Goal: Task Accomplishment & Management: Use online tool/utility

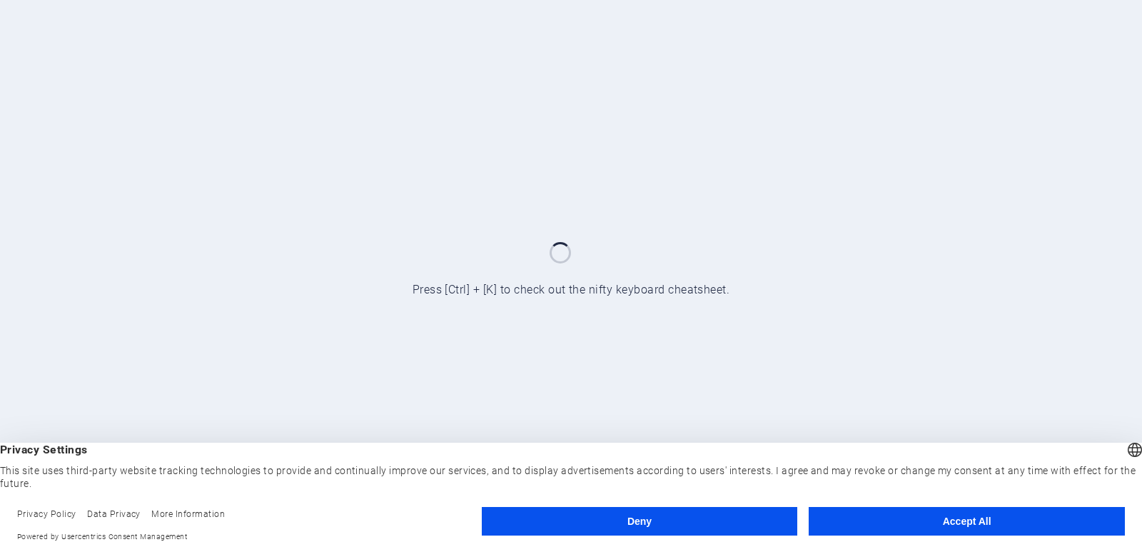
click at [858, 524] on button "Accept All" at bounding box center [966, 521] width 316 height 29
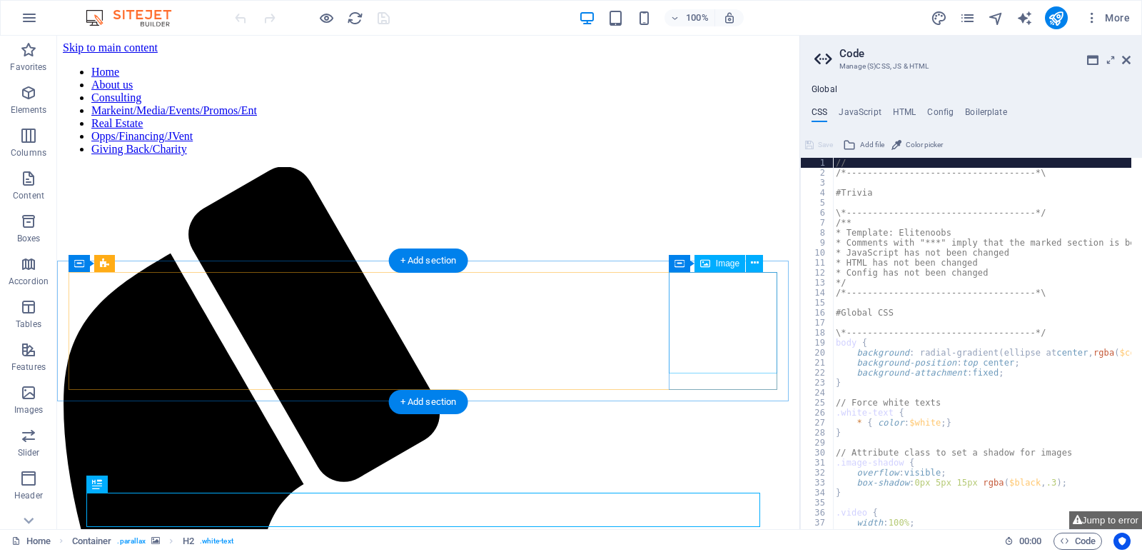
scroll to position [71, 0]
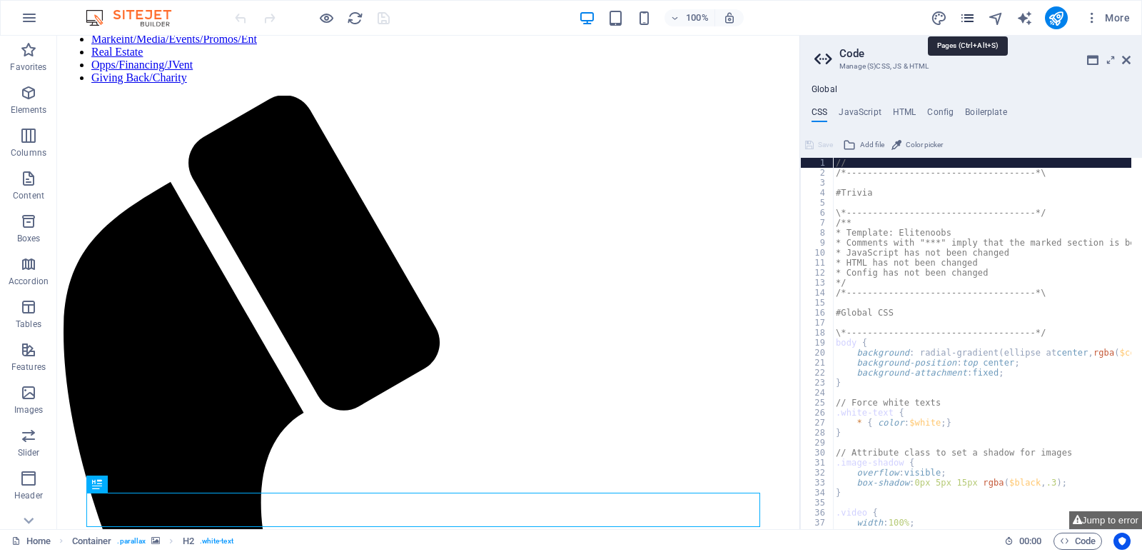
click at [965, 22] on icon "pages" at bounding box center [967, 18] width 16 height 16
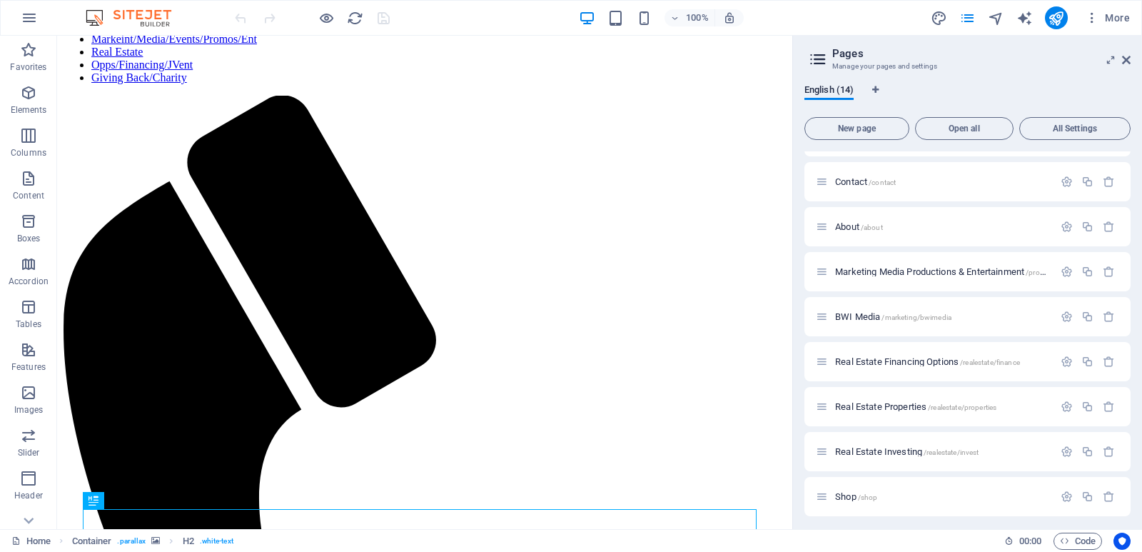
scroll to position [263, 0]
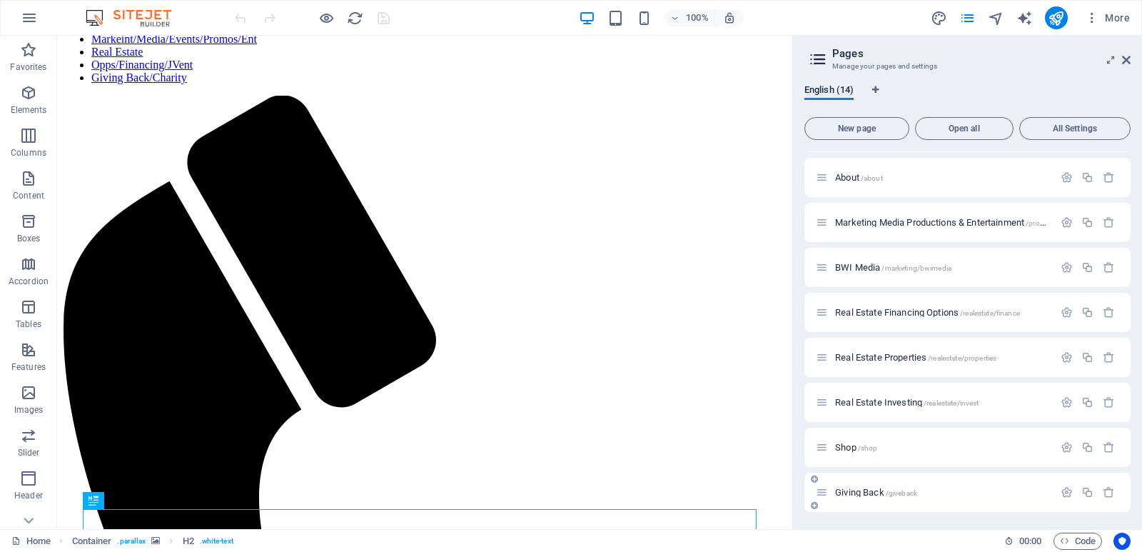
click at [870, 489] on span "Giving Back /giveback" at bounding box center [876, 492] width 82 height 11
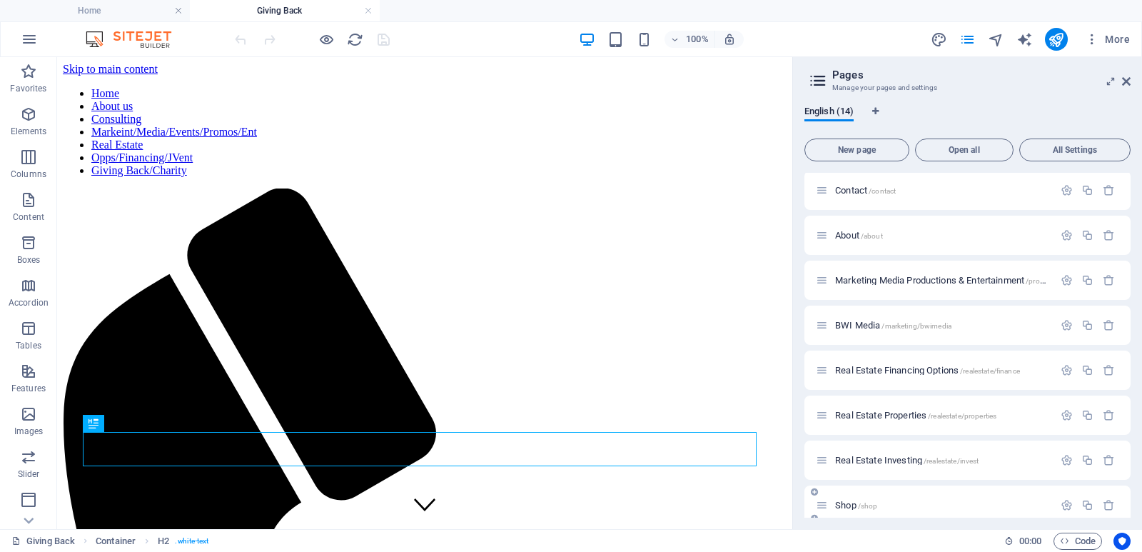
scroll to position [0, 0]
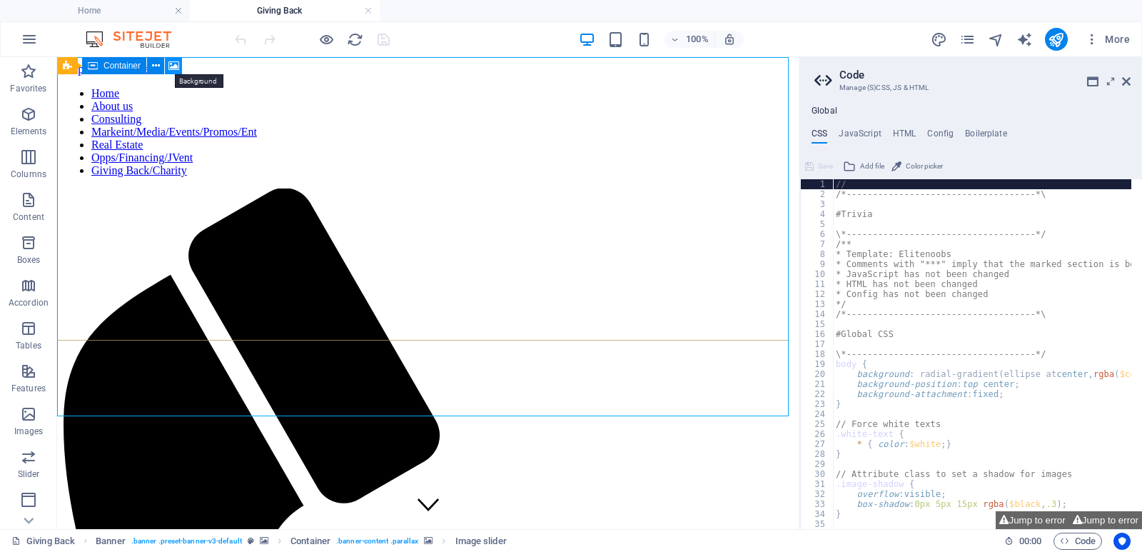
click at [173, 68] on icon at bounding box center [173, 66] width 11 height 15
select select "ms"
select select "s"
select select "progressive"
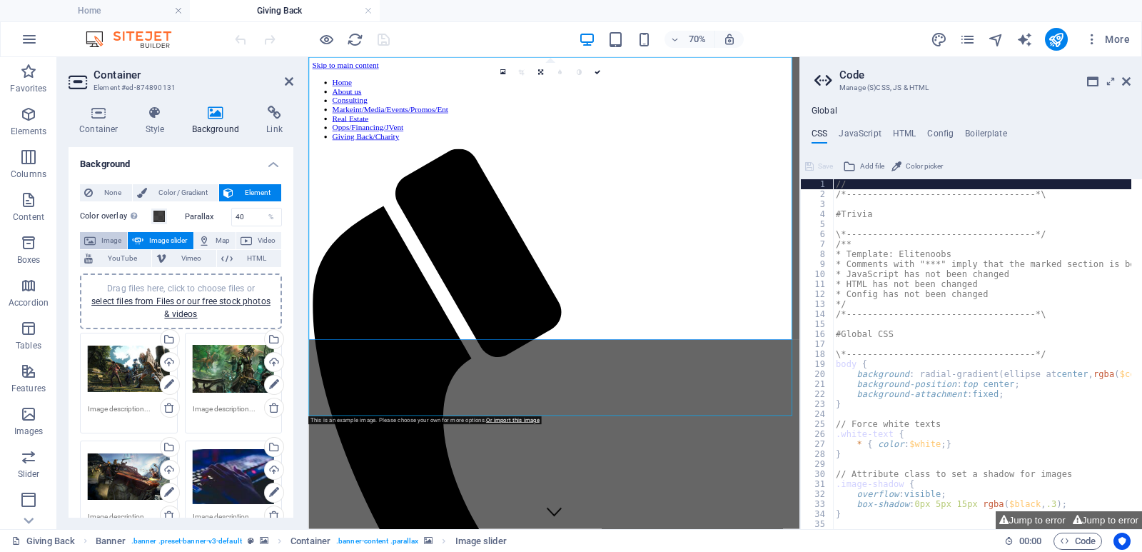
click at [114, 237] on span "Image" at bounding box center [111, 240] width 23 height 17
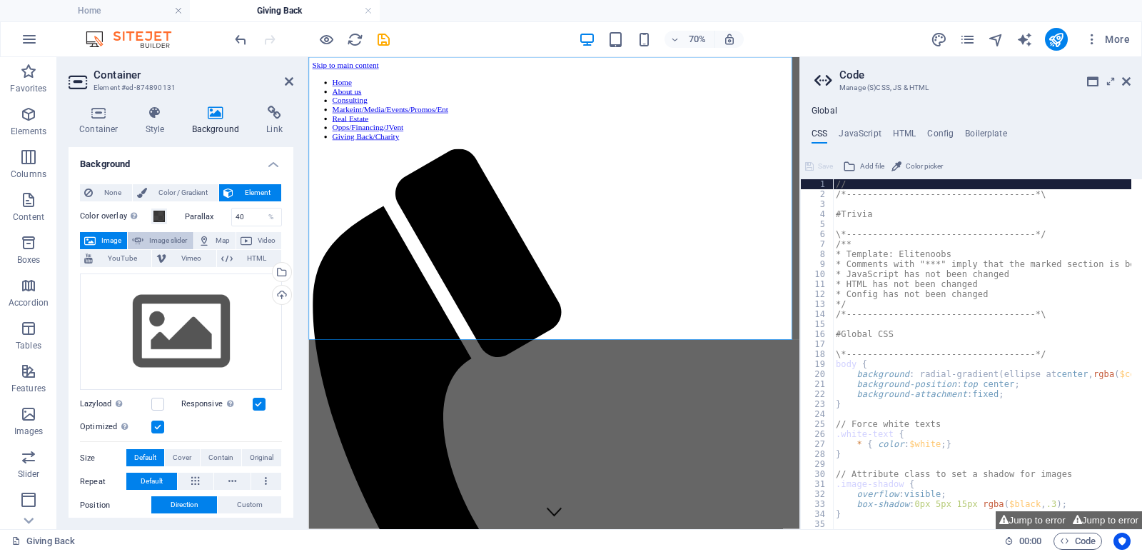
click at [141, 235] on icon at bounding box center [137, 240] width 11 height 17
select select "ms"
select select "s"
select select "progressive"
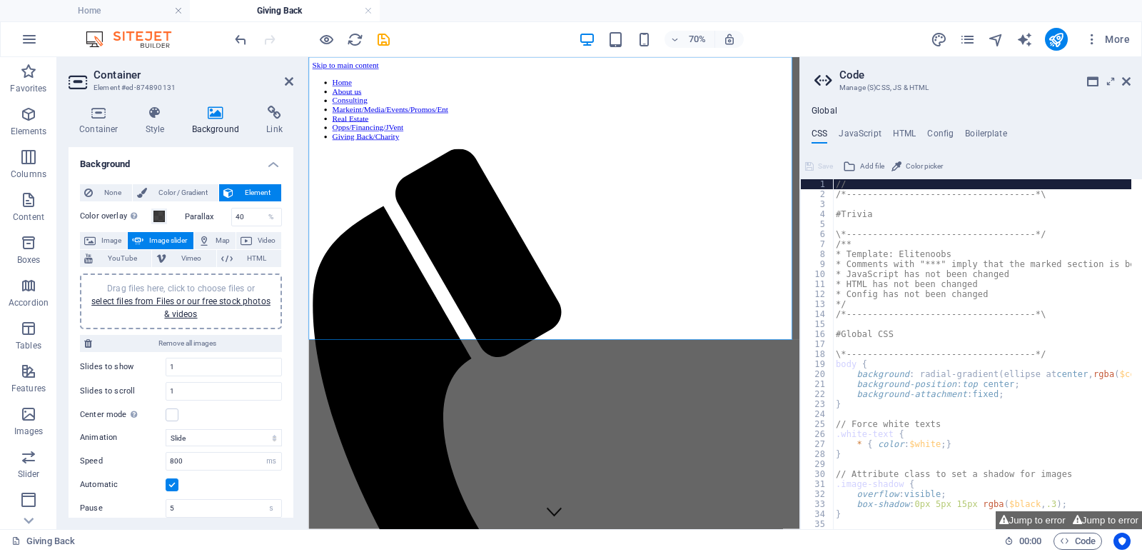
click at [96, 230] on div "Color overlay Places an overlay over the background to colorize it Parallax 40 …" at bounding box center [181, 417] width 202 height 430
click at [109, 250] on span "YouTube" at bounding box center [122, 258] width 50 height 17
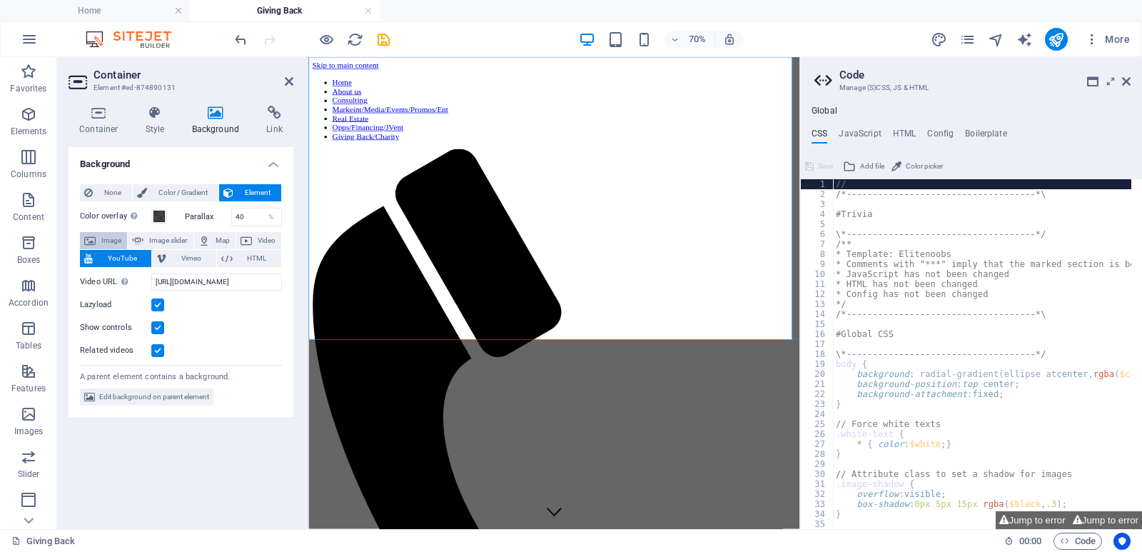
click at [116, 238] on span "Image" at bounding box center [111, 240] width 23 height 17
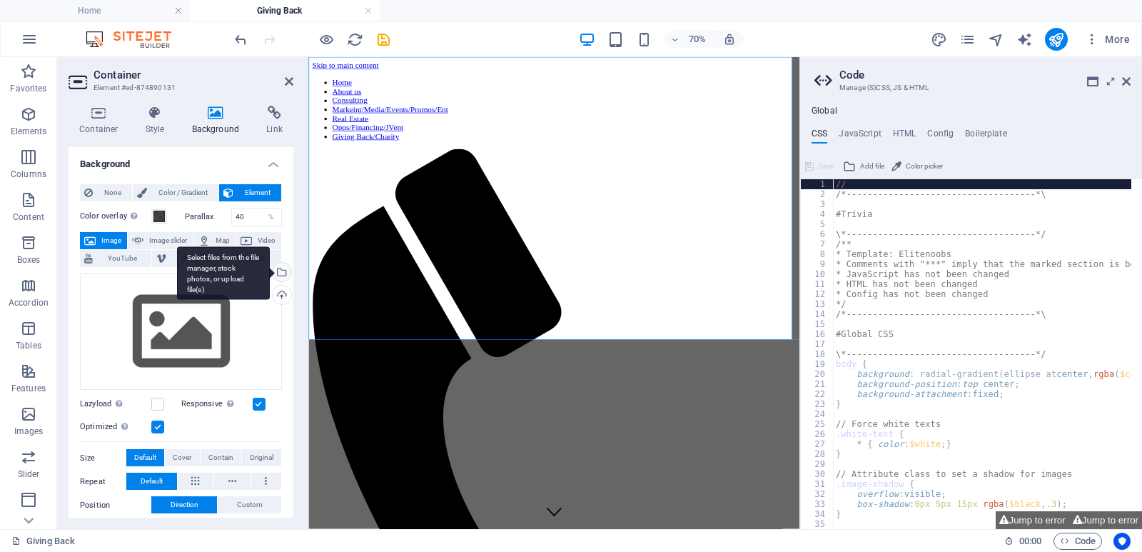
click at [280, 277] on div "Select files from the file manager, stock photos, or upload file(s)" at bounding box center [280, 273] width 21 height 21
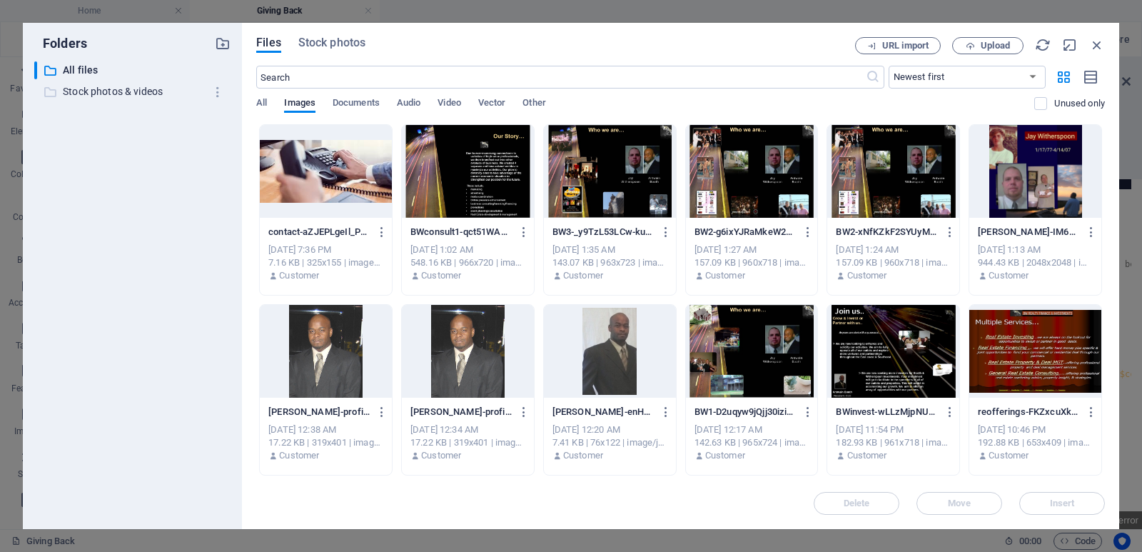
click at [137, 93] on p "Stock photos & videos" at bounding box center [133, 91] width 141 height 16
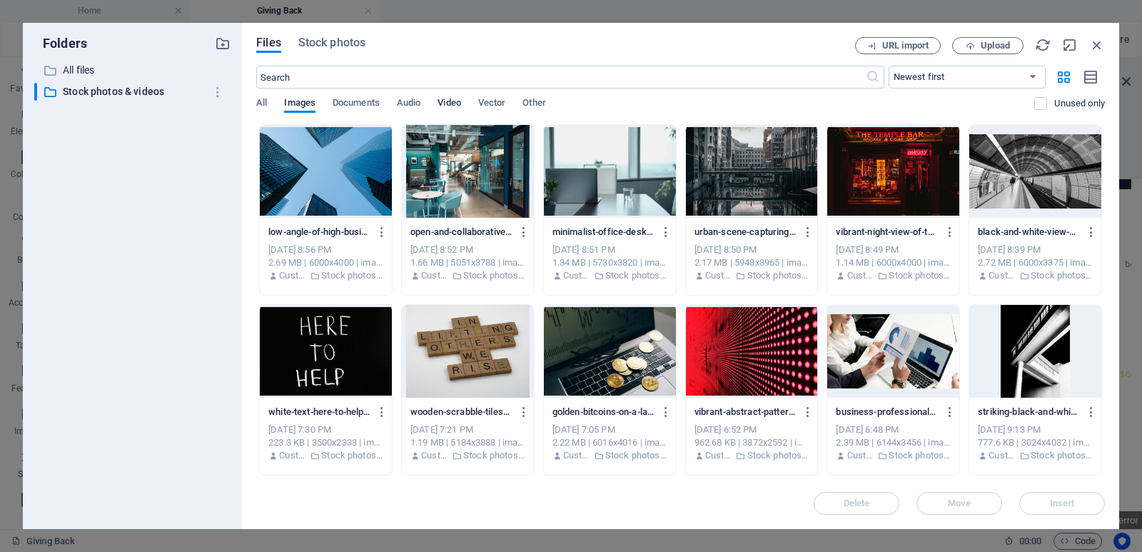
click at [452, 103] on span "Video" at bounding box center [448, 104] width 23 height 20
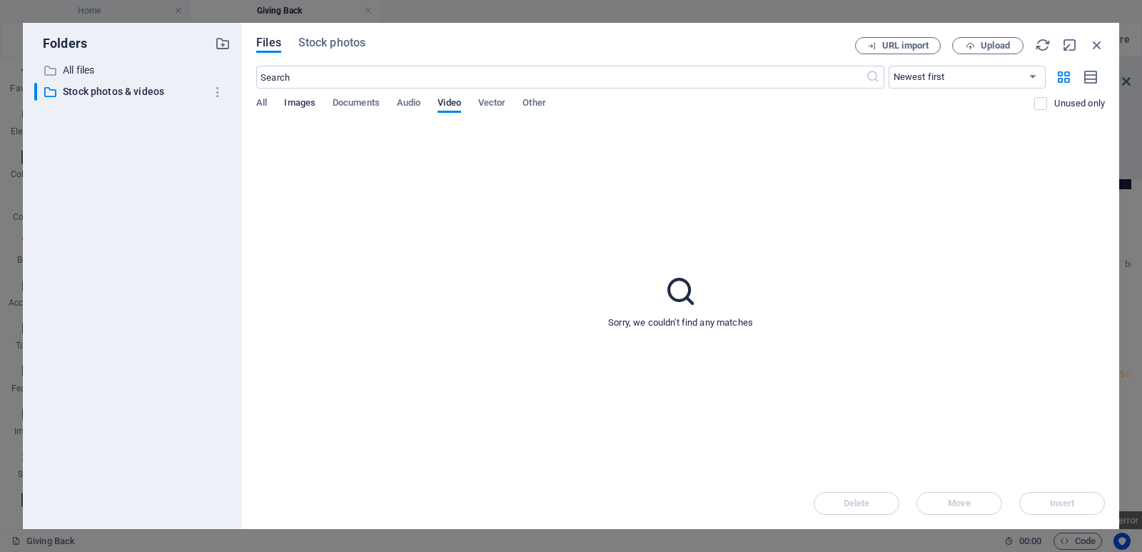
click at [312, 107] on span "Images" at bounding box center [299, 104] width 31 height 20
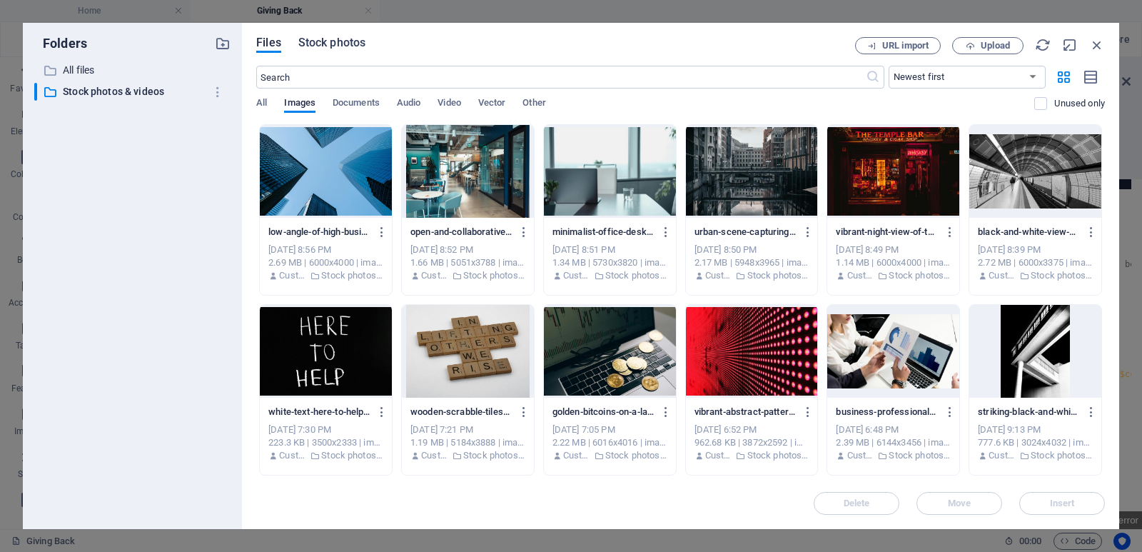
click at [359, 46] on span "Stock photos" at bounding box center [331, 42] width 67 height 17
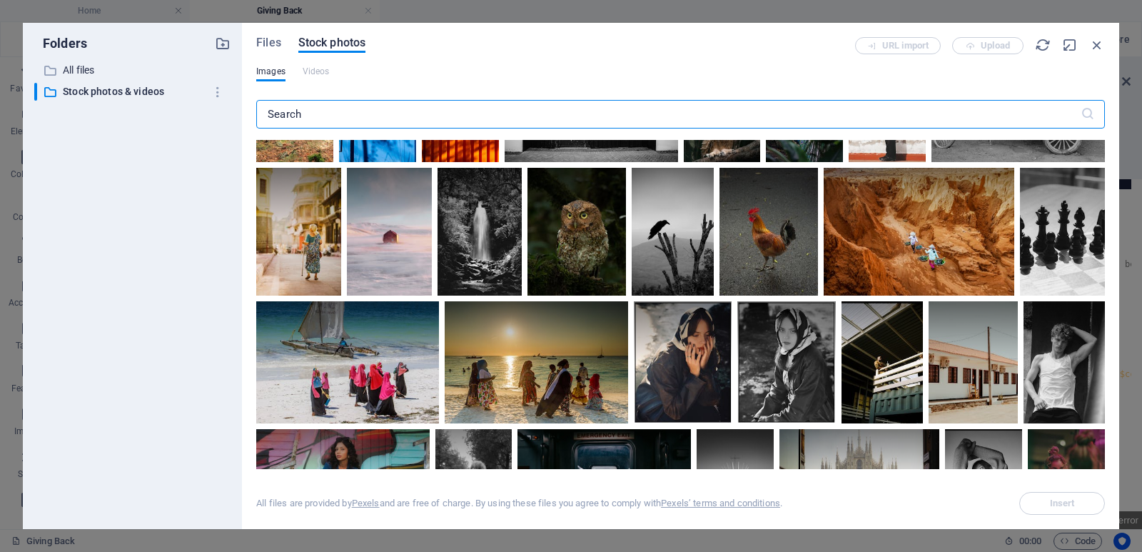
scroll to position [428, 0]
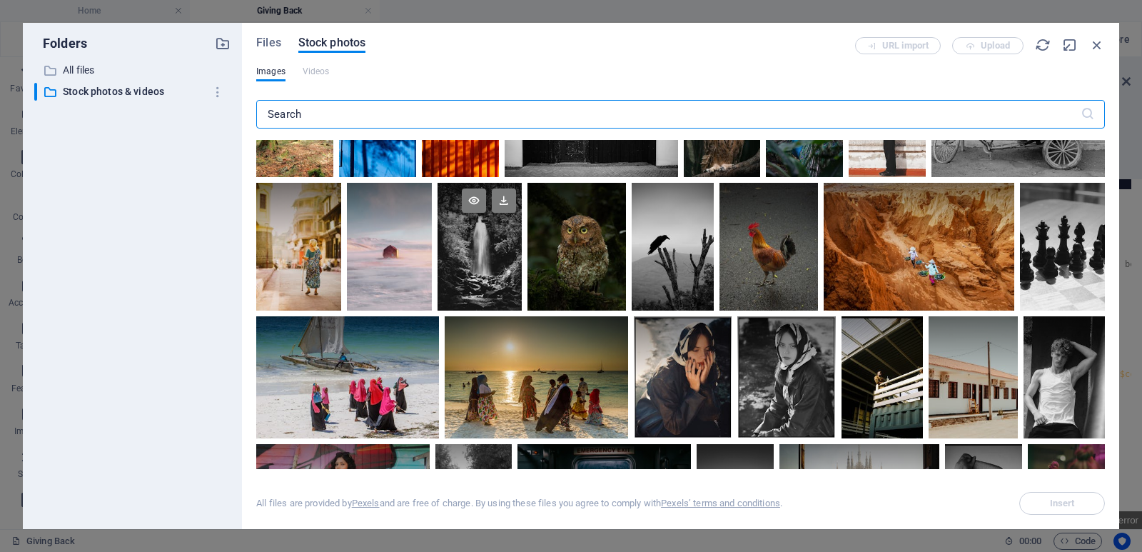
click at [483, 253] on div at bounding box center [479, 246] width 85 height 127
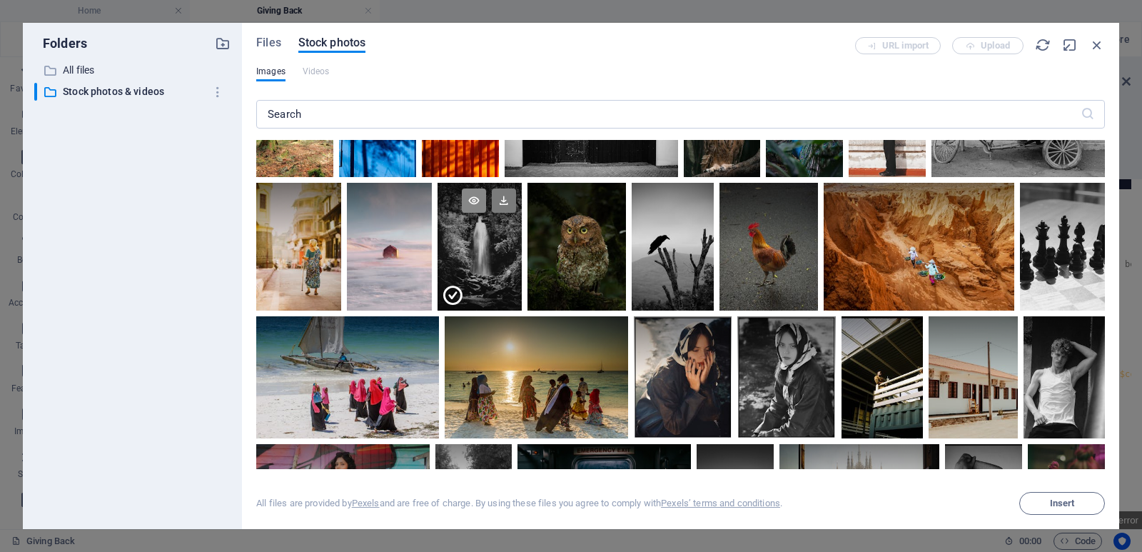
click at [475, 200] on icon at bounding box center [474, 200] width 24 height 24
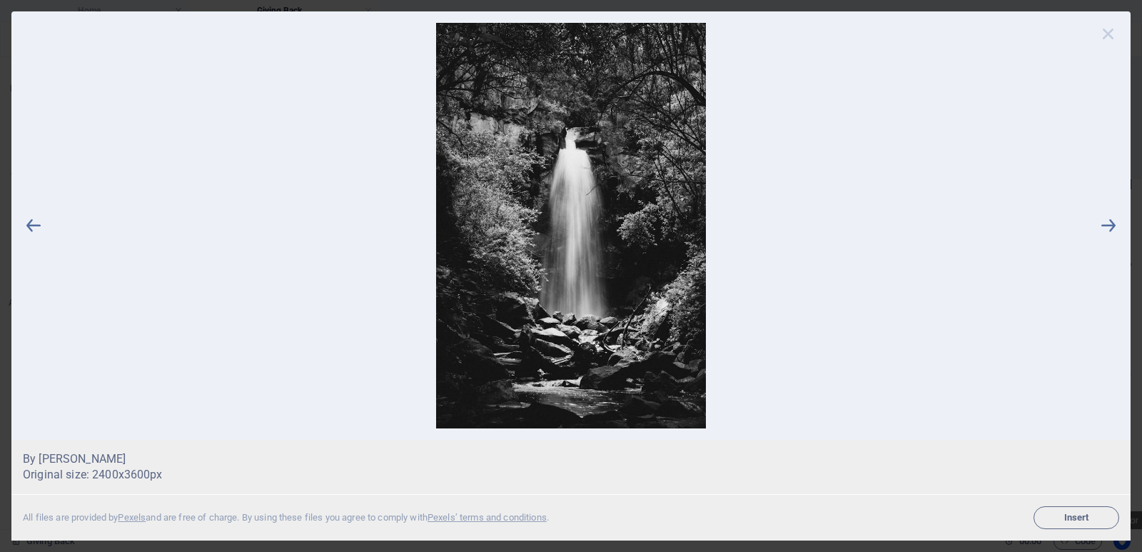
click at [1104, 34] on icon at bounding box center [1107, 33] width 21 height 21
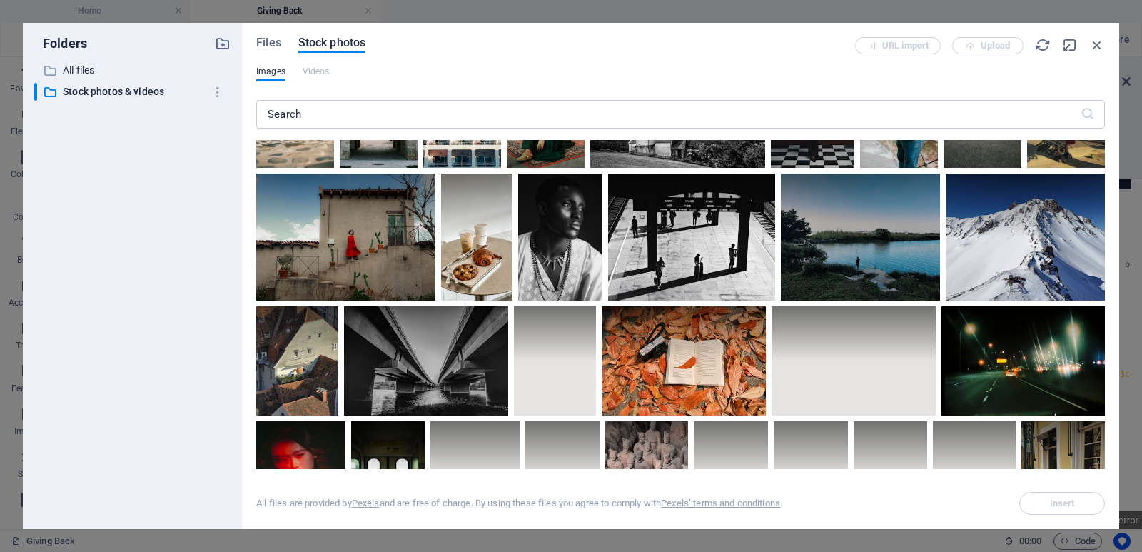
scroll to position [2354, 0]
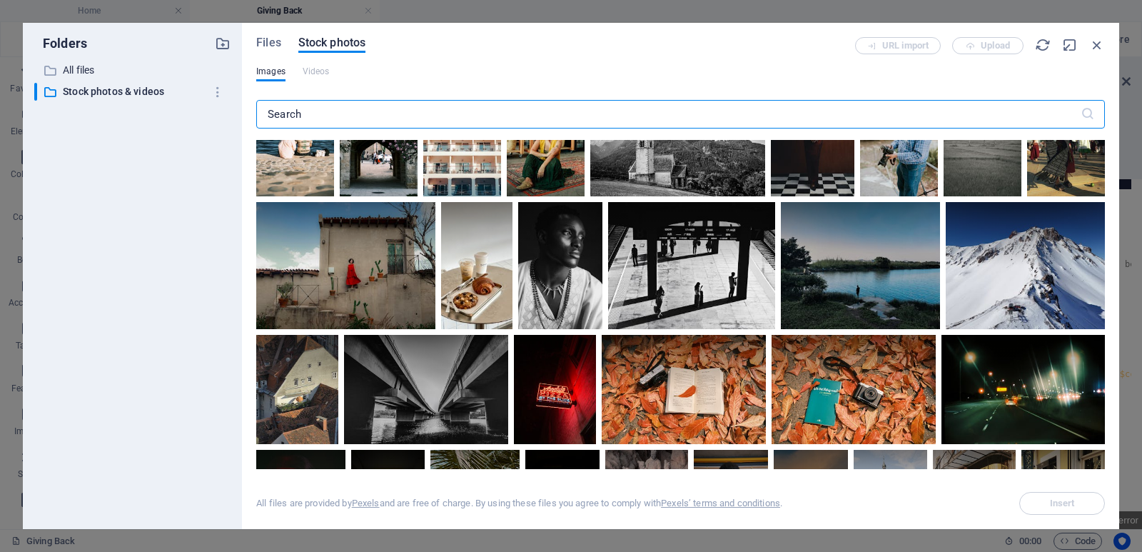
click at [581, 113] on input "text" at bounding box center [668, 114] width 824 height 29
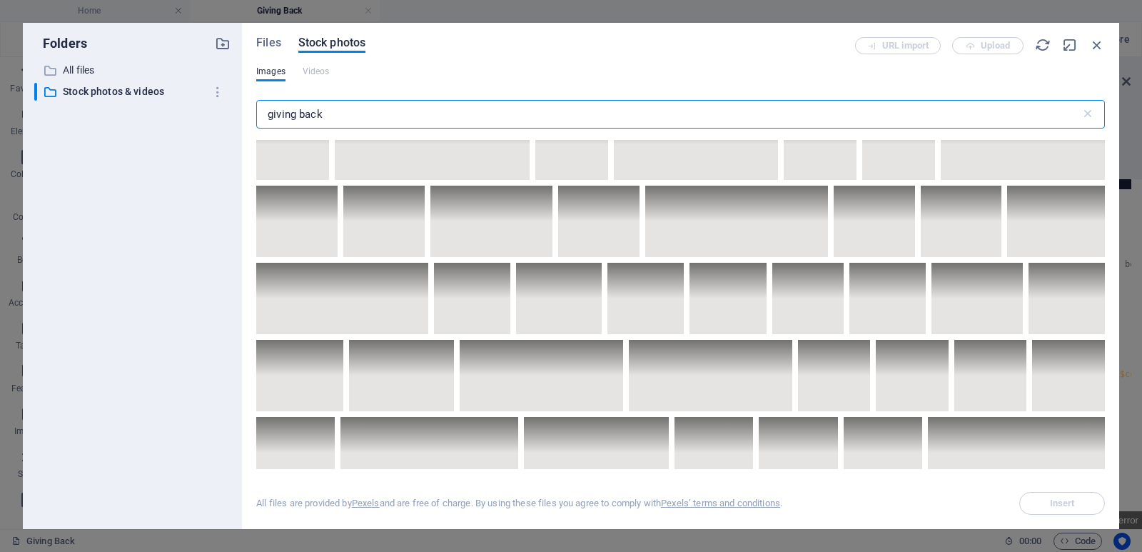
scroll to position [5066, 0]
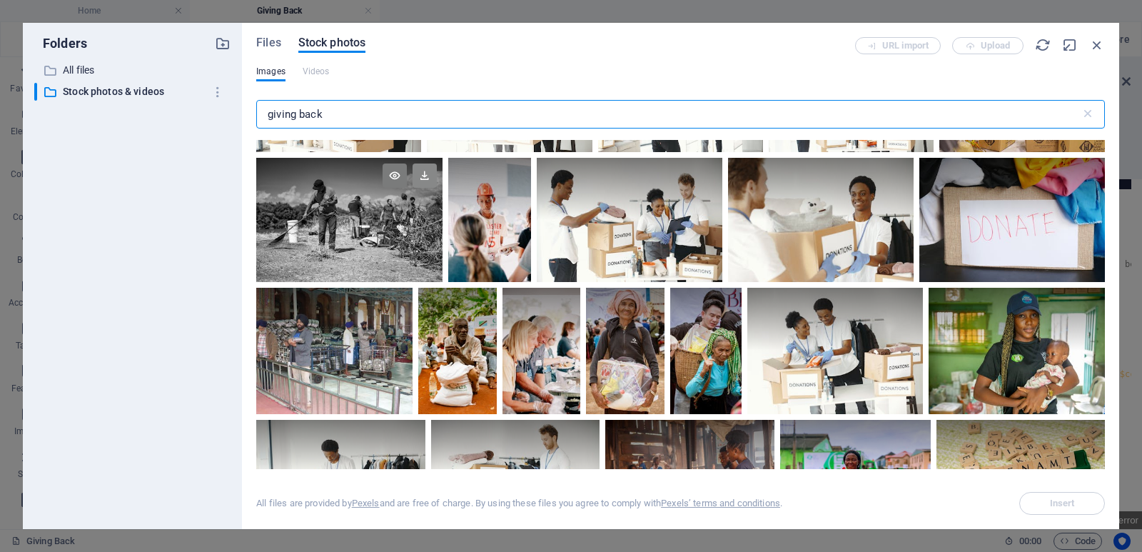
type input "giving back"
click at [420, 163] on icon at bounding box center [424, 175] width 24 height 24
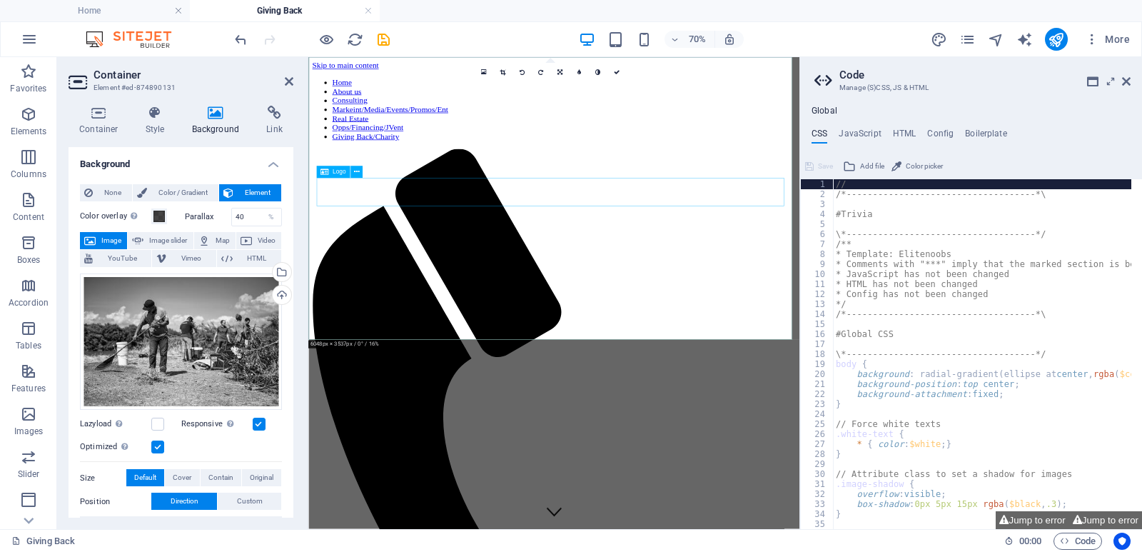
select select "px"
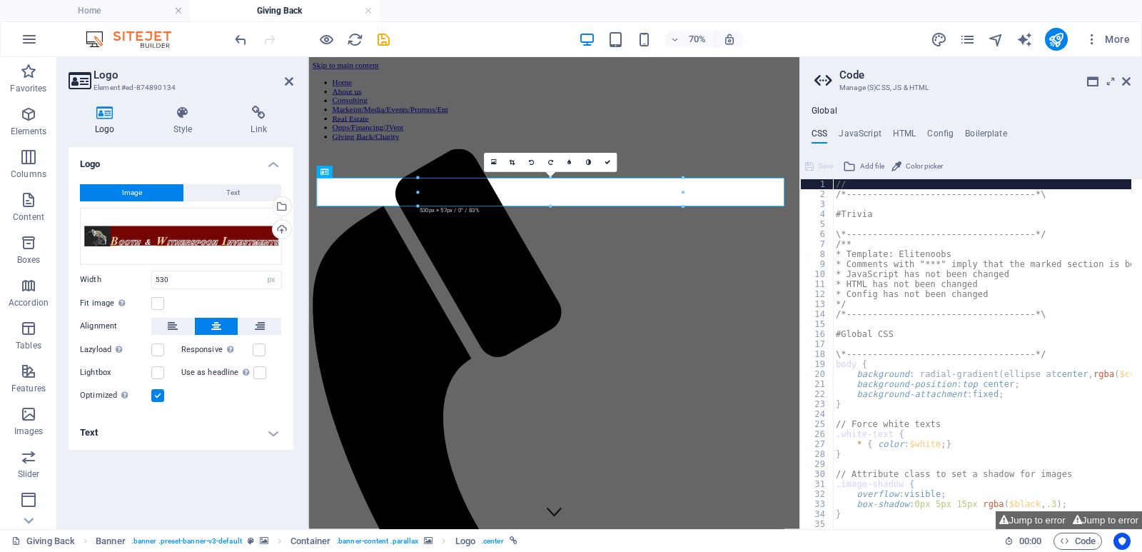
drag, startPoint x: 724, startPoint y: 233, endPoint x: 457, endPoint y: 224, distance: 267.7
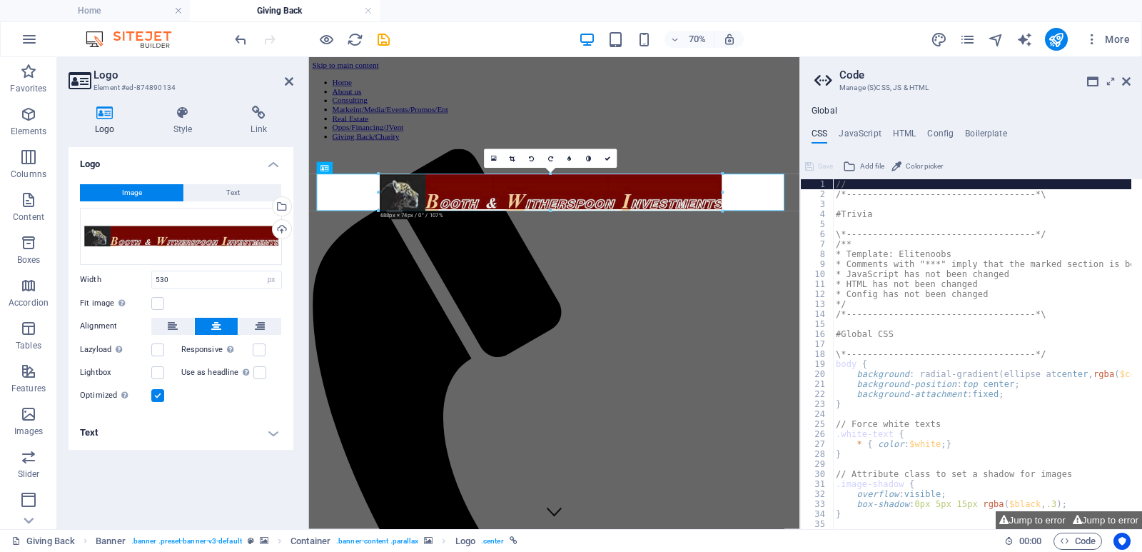
drag, startPoint x: 417, startPoint y: 176, endPoint x: 155, endPoint y: 156, distance: 263.4
type input "688"
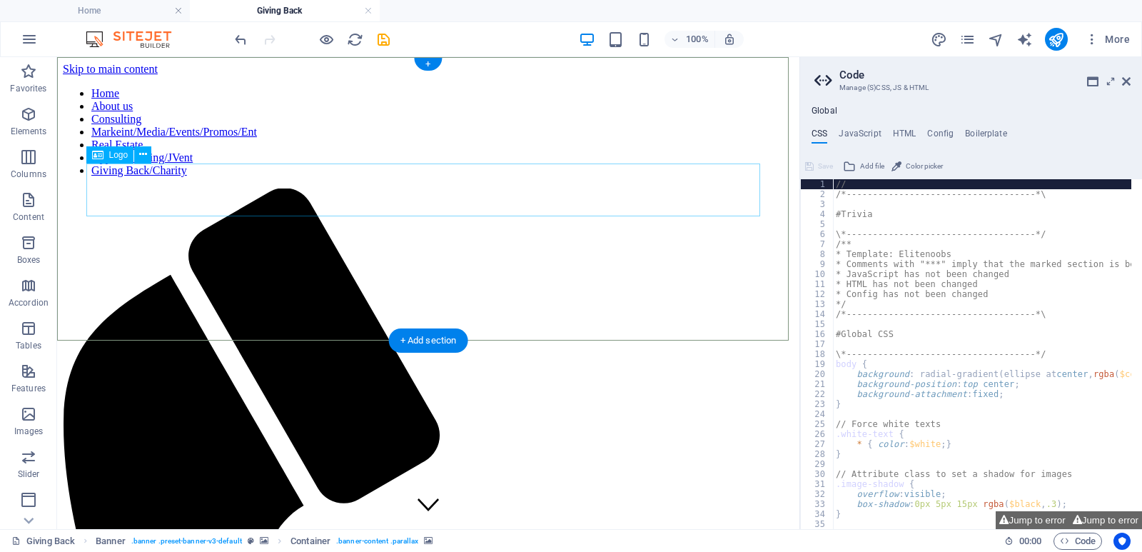
select select "px"
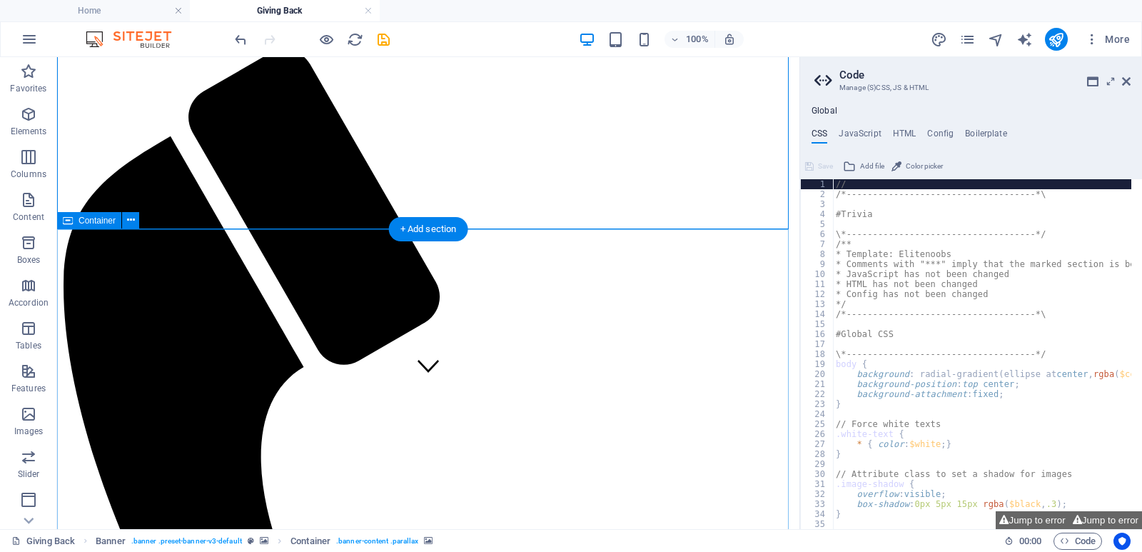
scroll to position [143, 0]
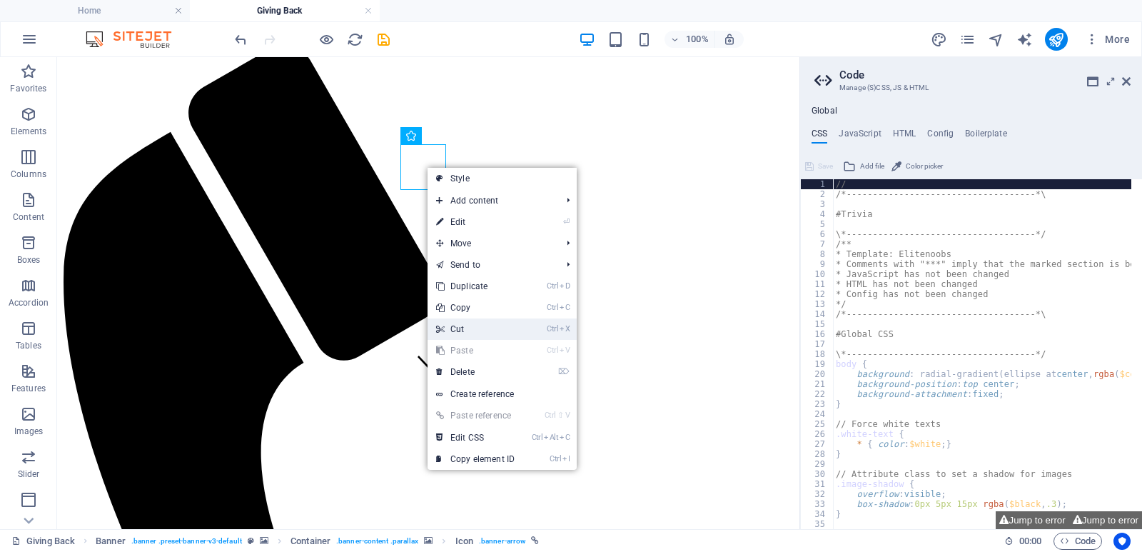
click at [477, 322] on link "Ctrl X Cut" at bounding box center [475, 328] width 96 height 21
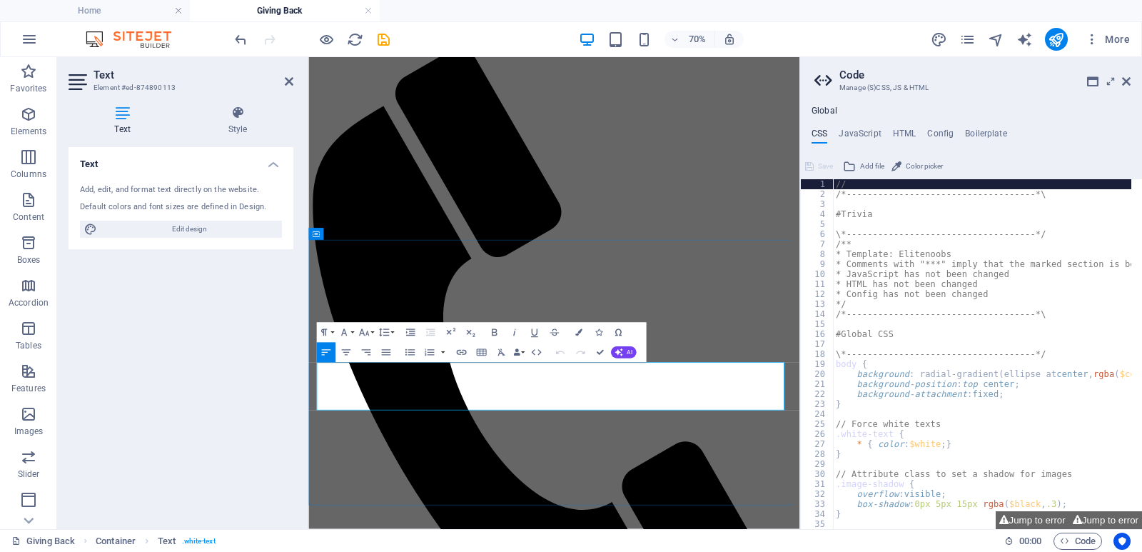
drag, startPoint x: 597, startPoint y: 552, endPoint x: 347, endPoint y: 504, distance: 255.0
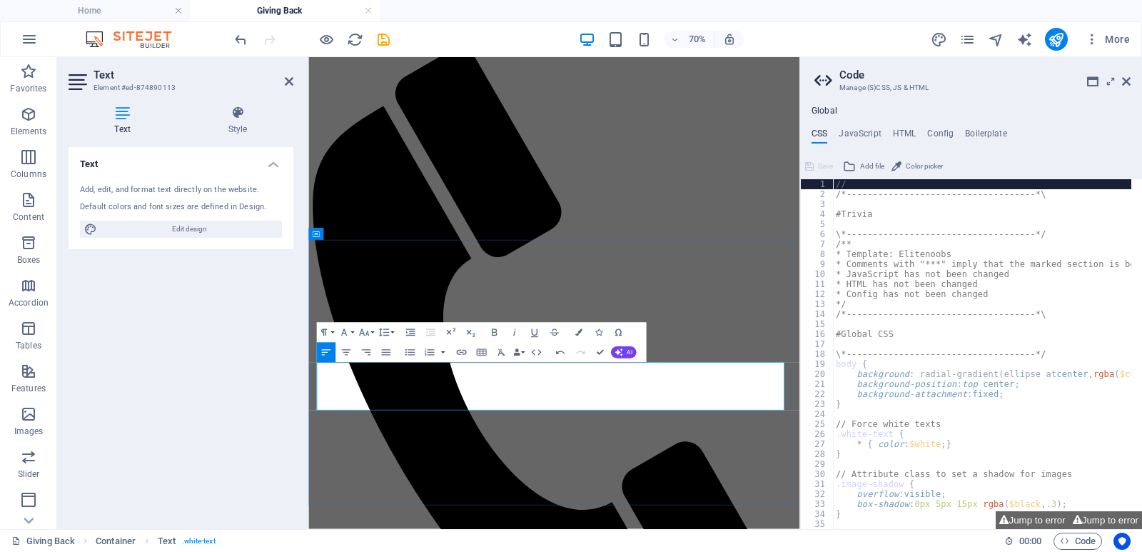
drag, startPoint x: 366, startPoint y: 551, endPoint x: 322, endPoint y: 551, distance: 44.2
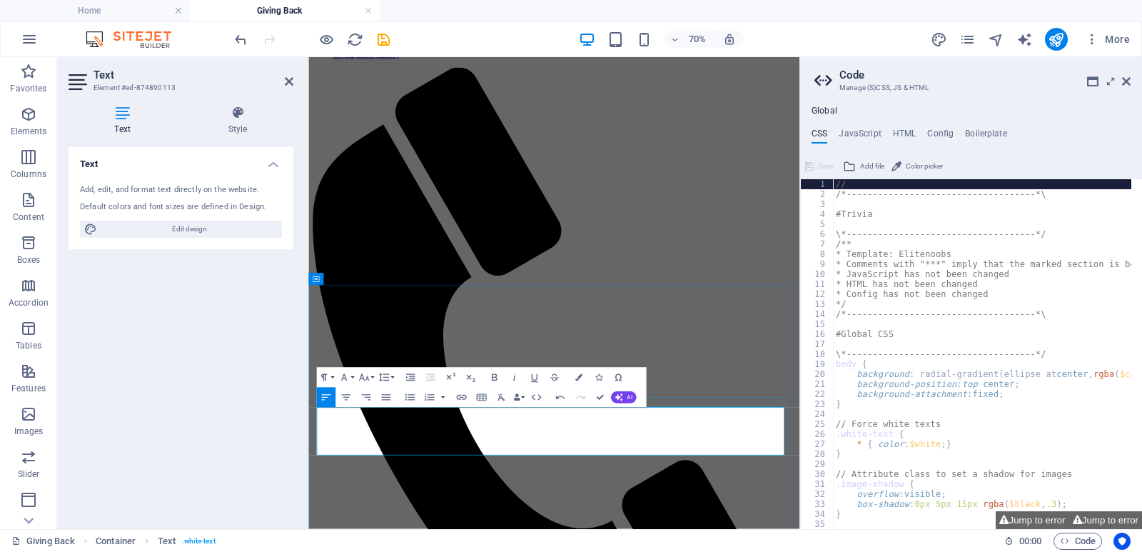
scroll to position [71, 0]
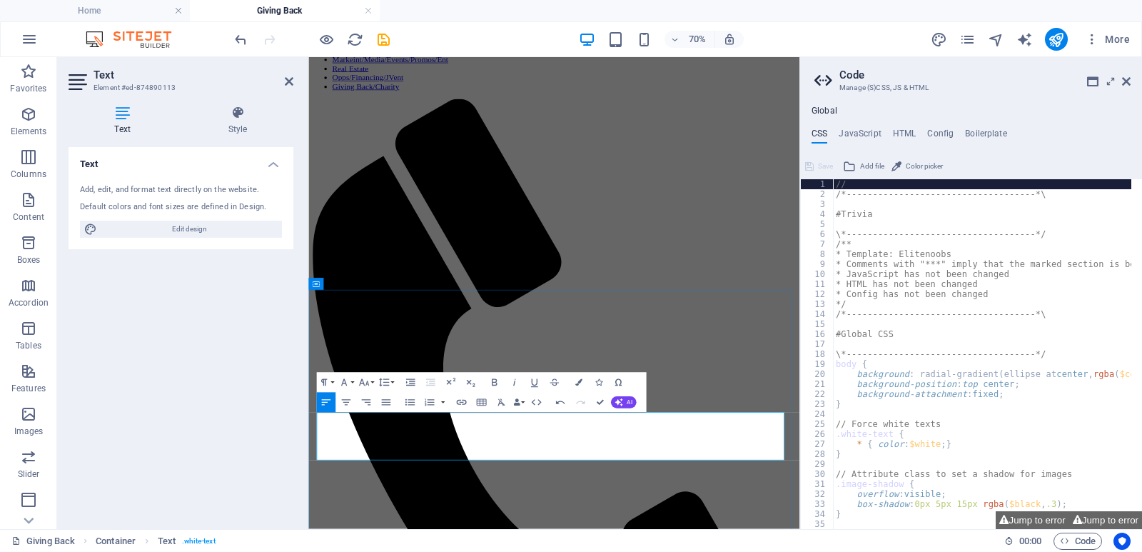
drag, startPoint x: 606, startPoint y: 574, endPoint x: 643, endPoint y: 589, distance: 39.4
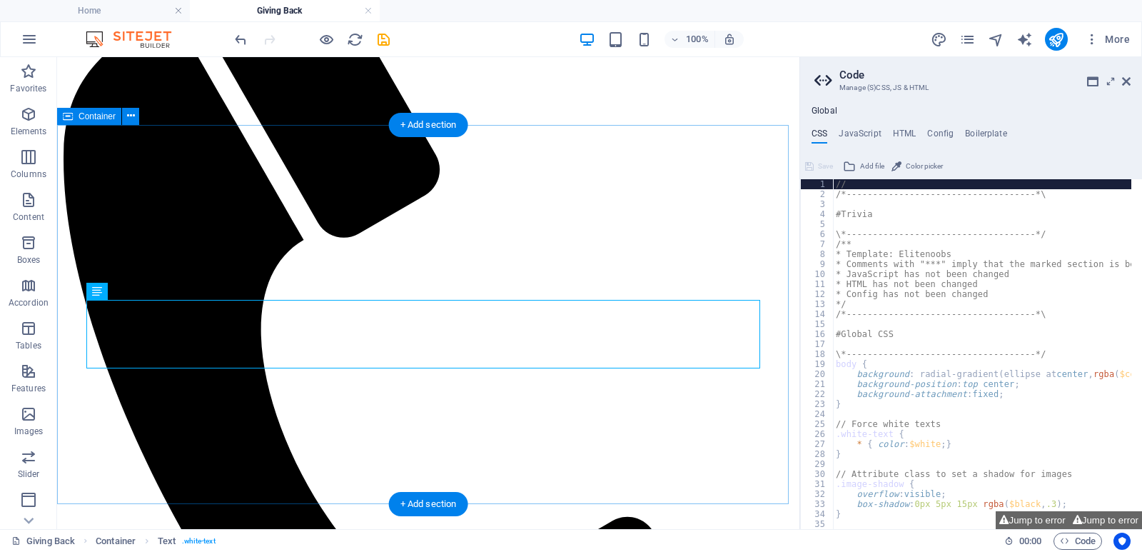
scroll to position [285, 0]
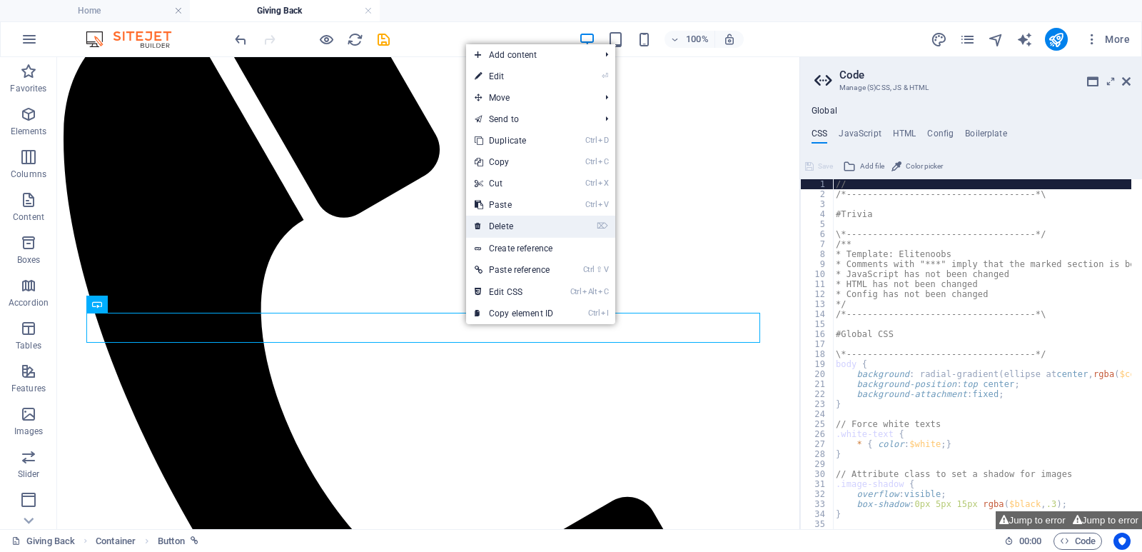
click at [505, 231] on link "⌦ Delete" at bounding box center [514, 225] width 96 height 21
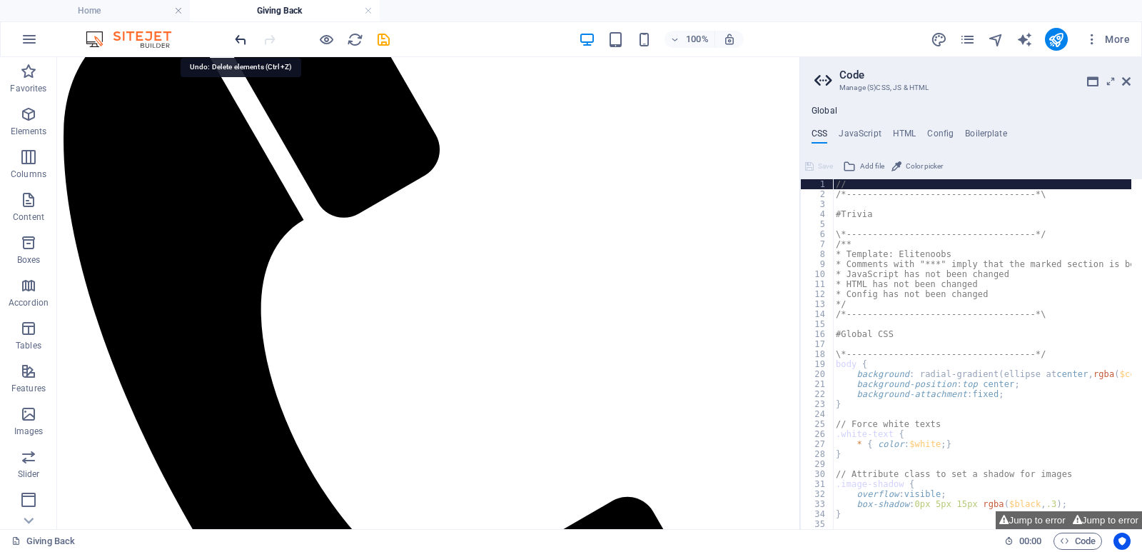
click at [248, 36] on icon "undo" at bounding box center [241, 39] width 16 height 16
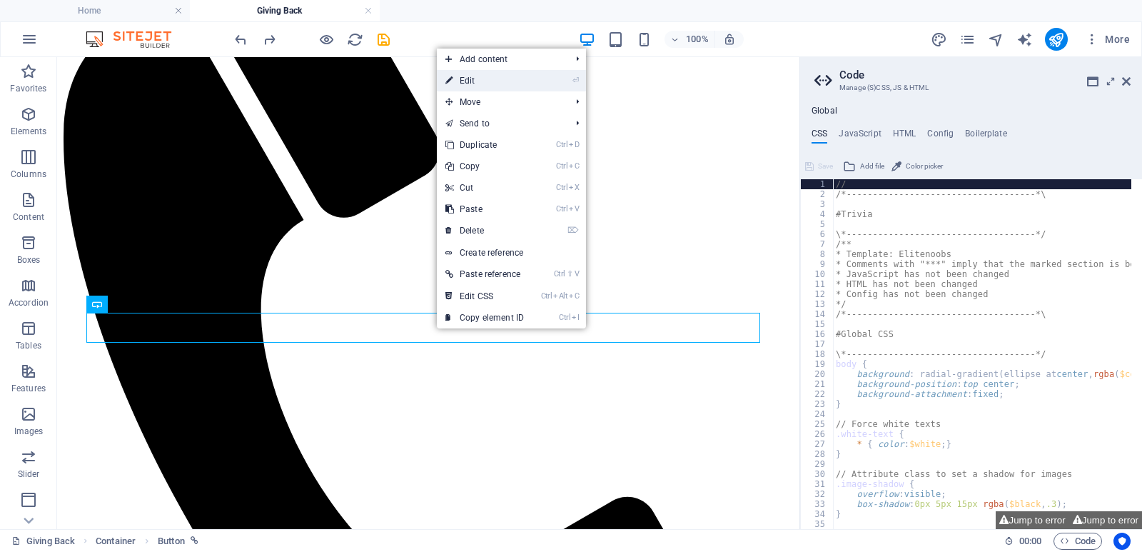
click at [494, 86] on link "⏎ Edit" at bounding box center [485, 80] width 96 height 21
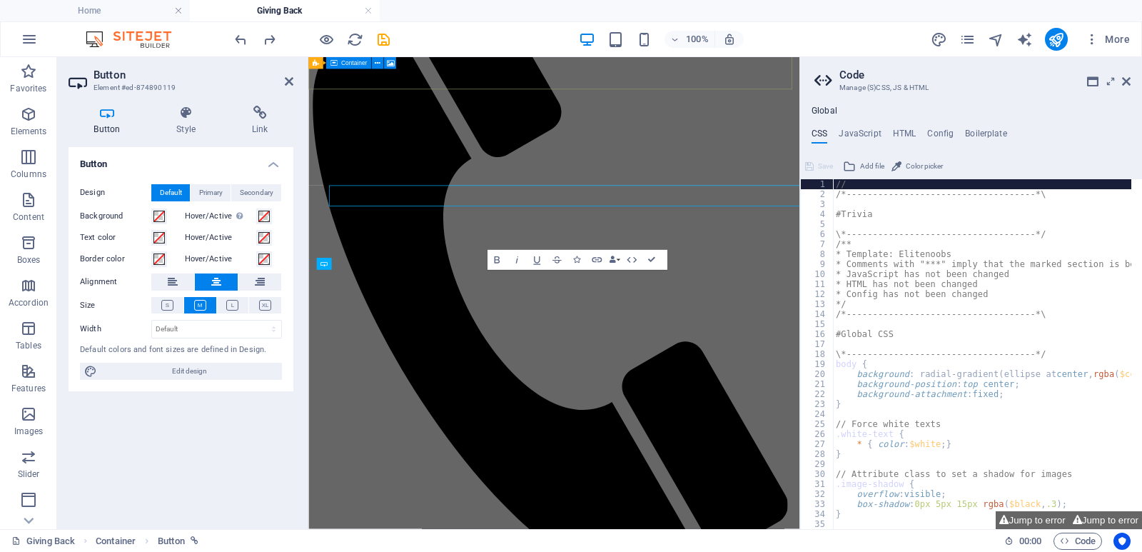
scroll to position [357, 0]
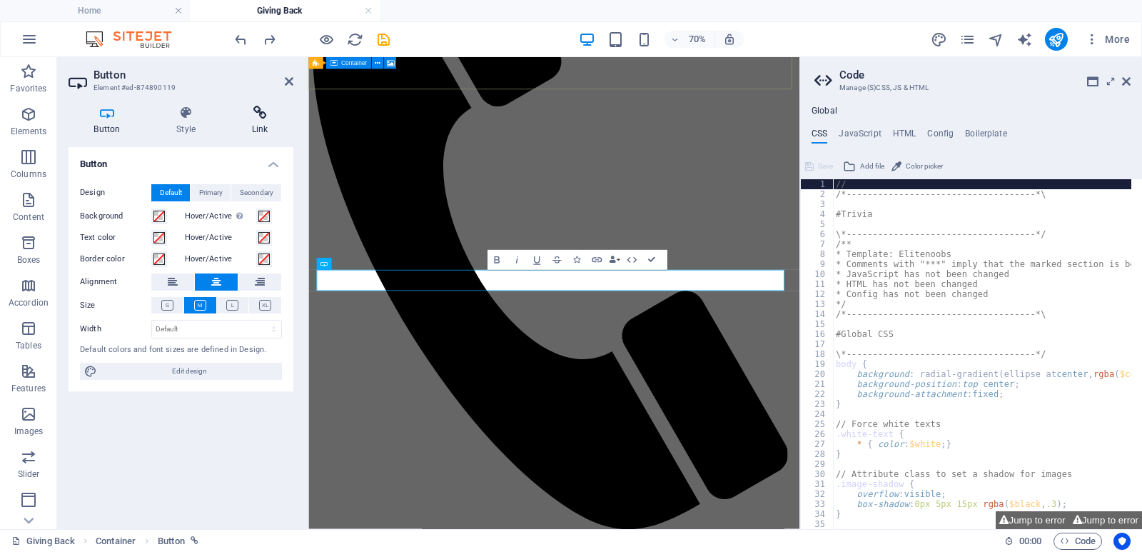
click at [260, 126] on h4 "Link" at bounding box center [259, 121] width 67 height 30
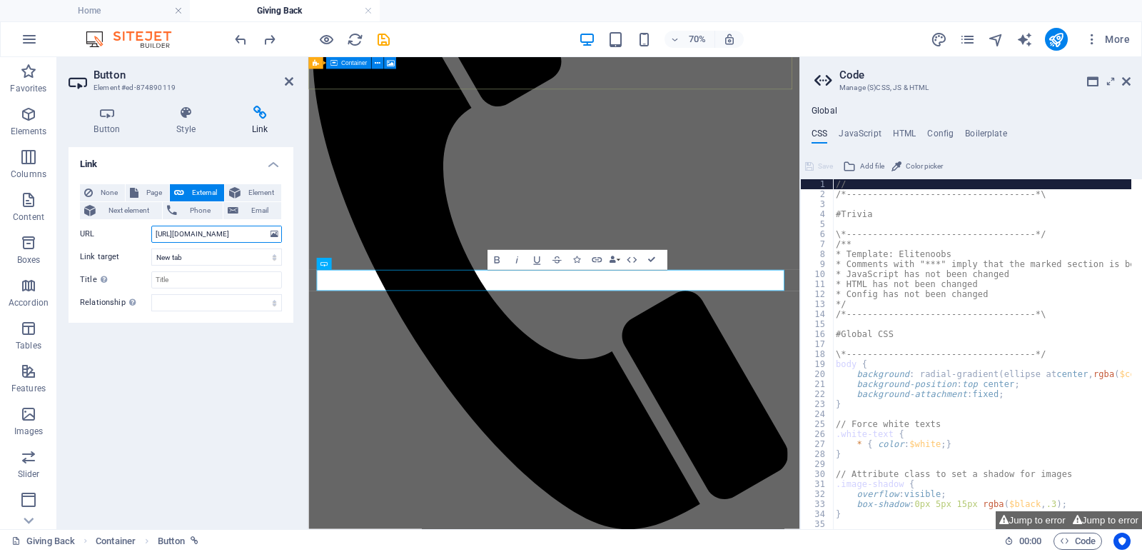
click at [238, 239] on input "[URL][DOMAIN_NAME]" at bounding box center [216, 233] width 131 height 17
drag, startPoint x: 488, startPoint y: 288, endPoint x: 399, endPoint y: 300, distance: 90.0
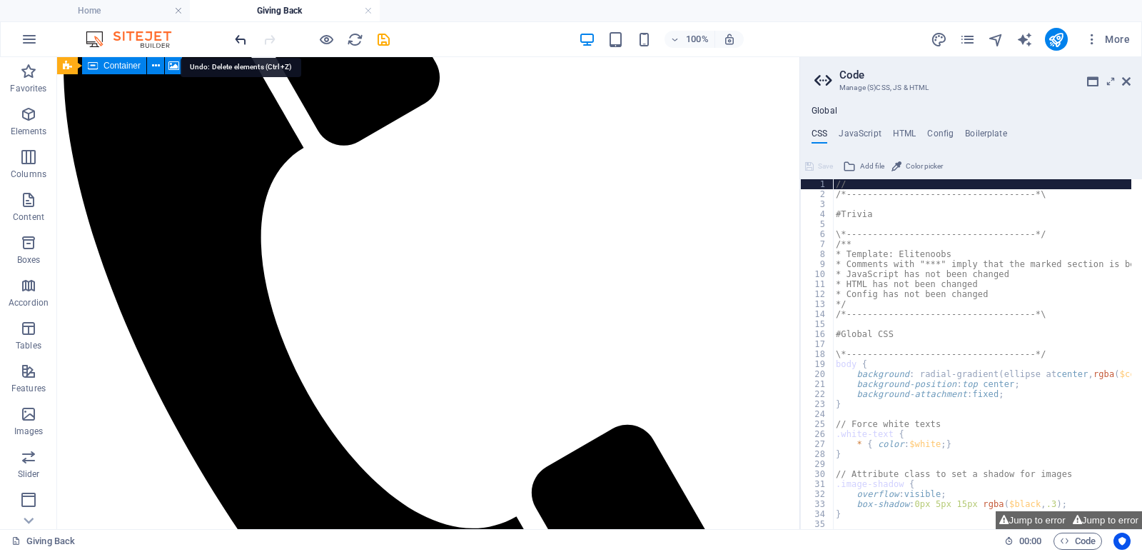
click at [244, 42] on icon "undo" at bounding box center [241, 39] width 16 height 16
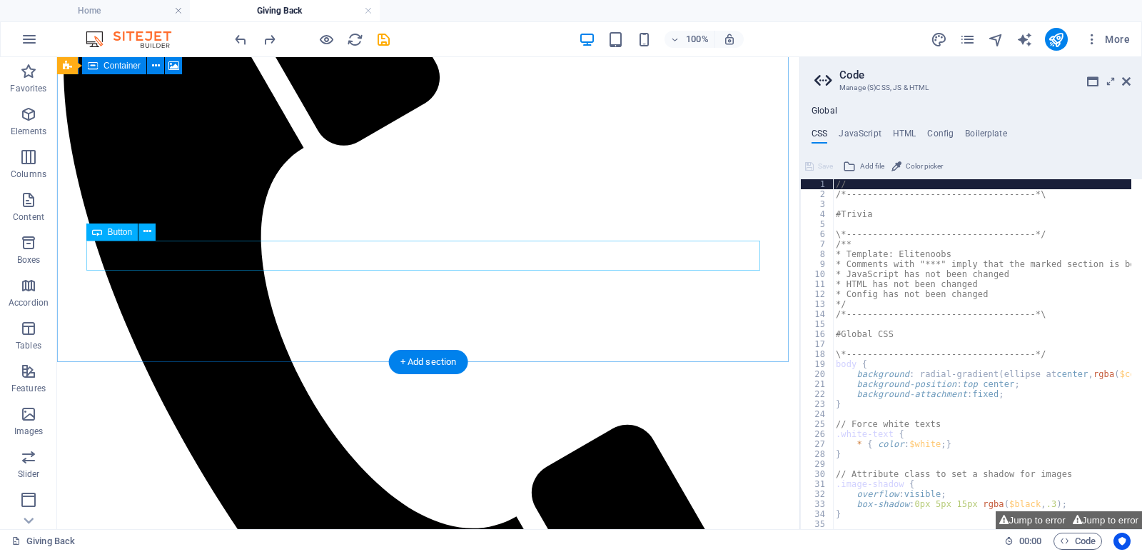
click at [148, 233] on icon at bounding box center [147, 231] width 8 height 15
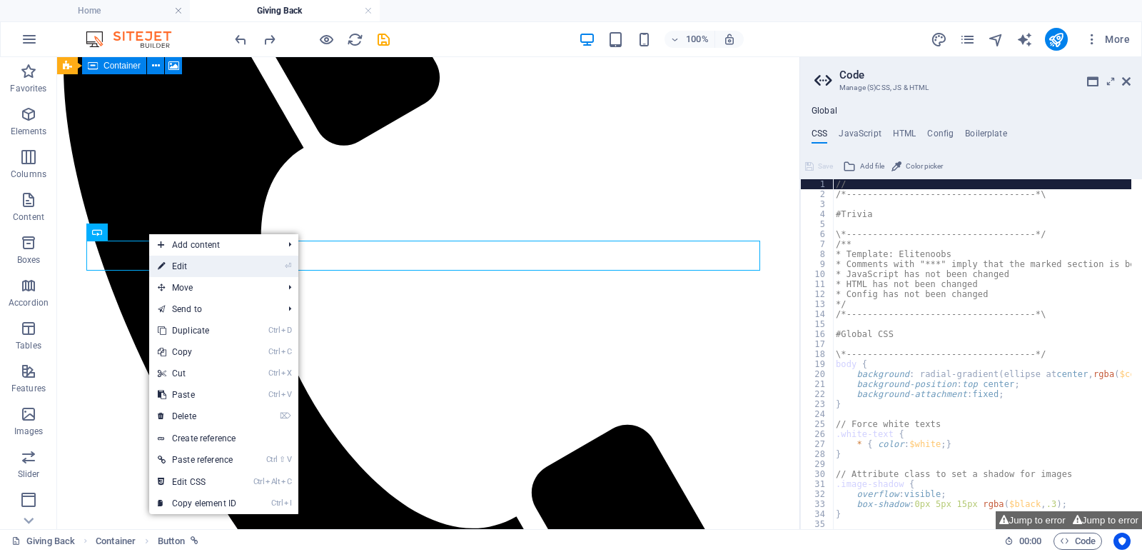
click at [176, 264] on link "⏎ Edit" at bounding box center [197, 265] width 96 height 21
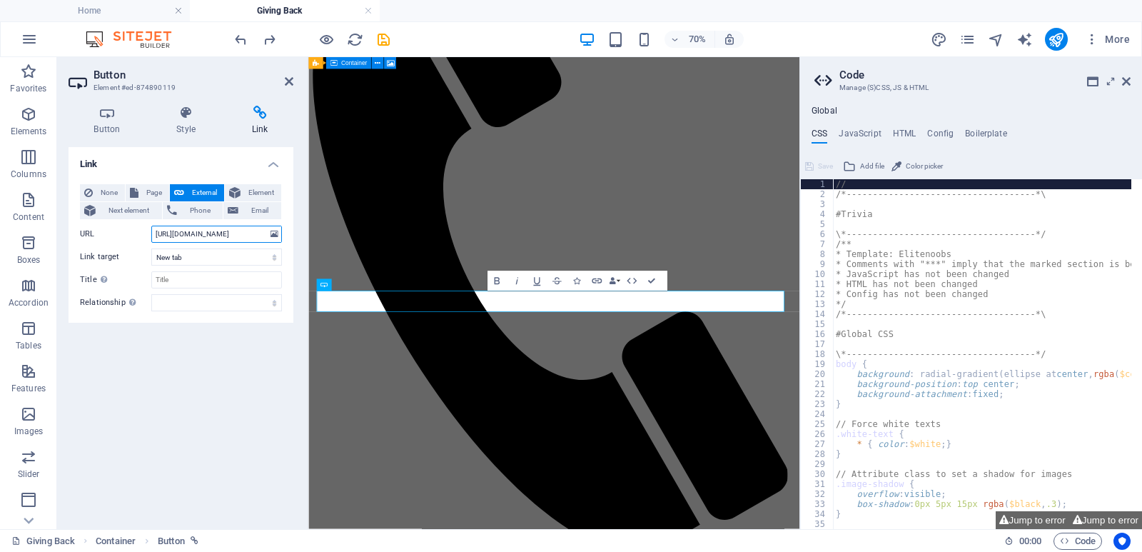
click at [208, 233] on input "[URL][DOMAIN_NAME]" at bounding box center [216, 233] width 131 height 17
drag, startPoint x: 178, startPoint y: 235, endPoint x: 292, endPoint y: 230, distance: 113.6
click at [292, 230] on div "None Page External Element Next element Phone Email Page Home Subpage BWFI Real…" at bounding box center [180, 248] width 225 height 150
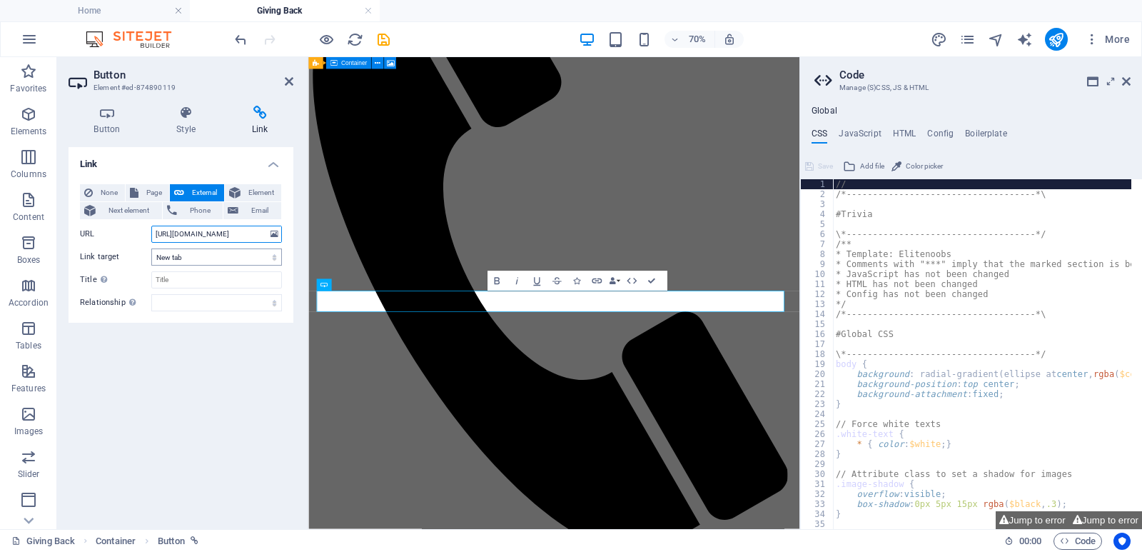
type input "[URL][DOMAIN_NAME]"
click at [274, 258] on select "New tab Same tab Overlay" at bounding box center [216, 256] width 131 height 17
click at [151, 248] on select "New tab Same tab Overlay" at bounding box center [216, 256] width 131 height 17
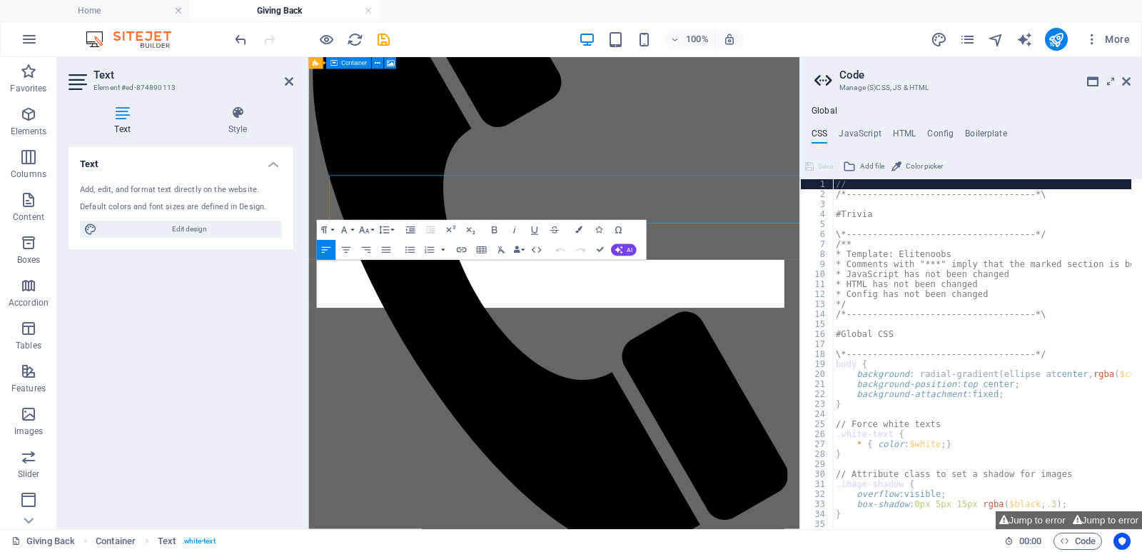
scroll to position [289, 0]
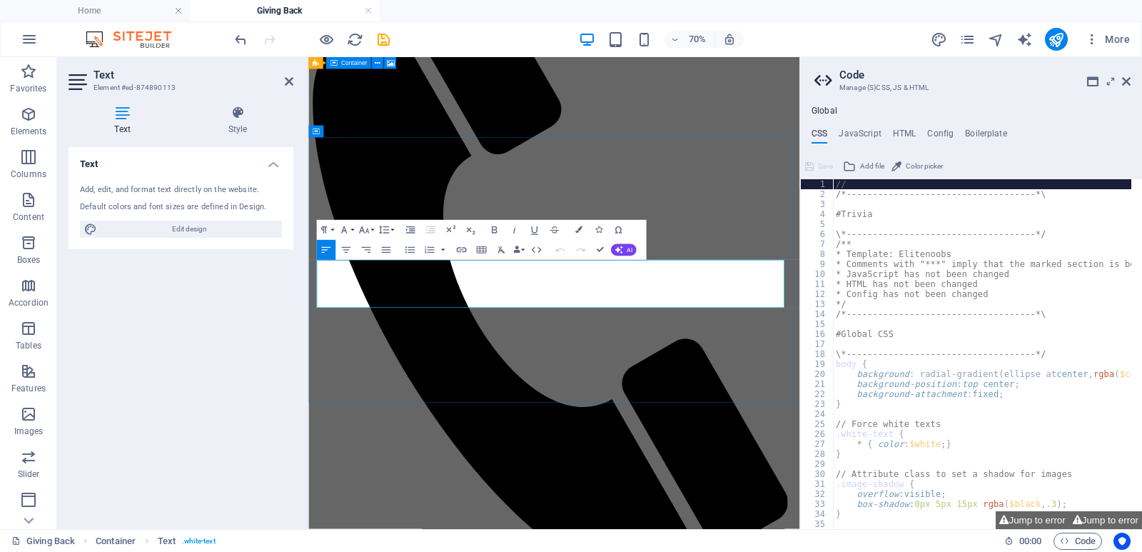
drag, startPoint x: 731, startPoint y: 401, endPoint x: 911, endPoint y: 403, distance: 180.5
click at [493, 232] on icon "button" at bounding box center [494, 230] width 12 height 12
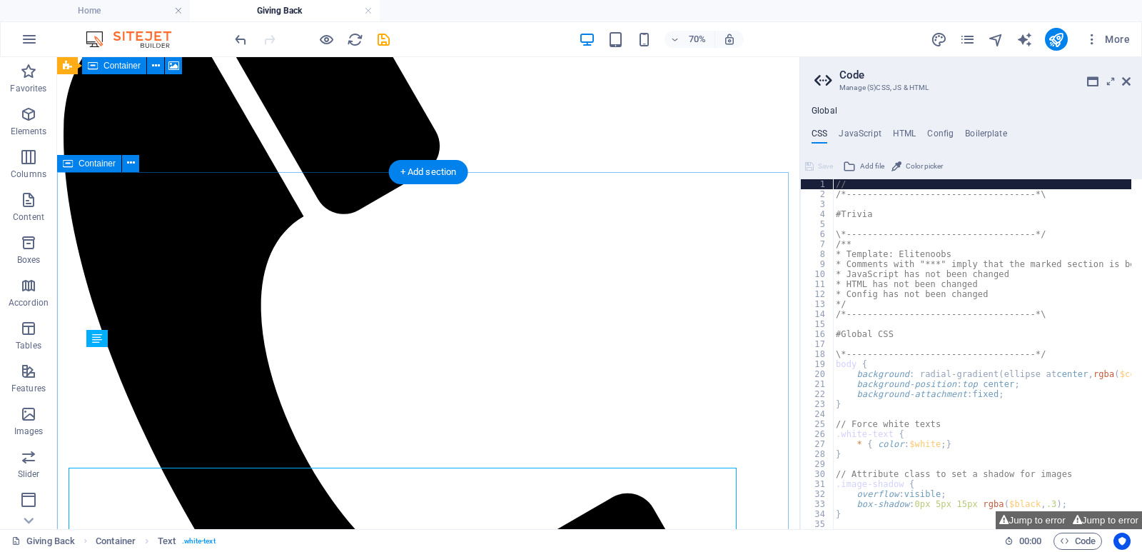
scroll to position [168, 0]
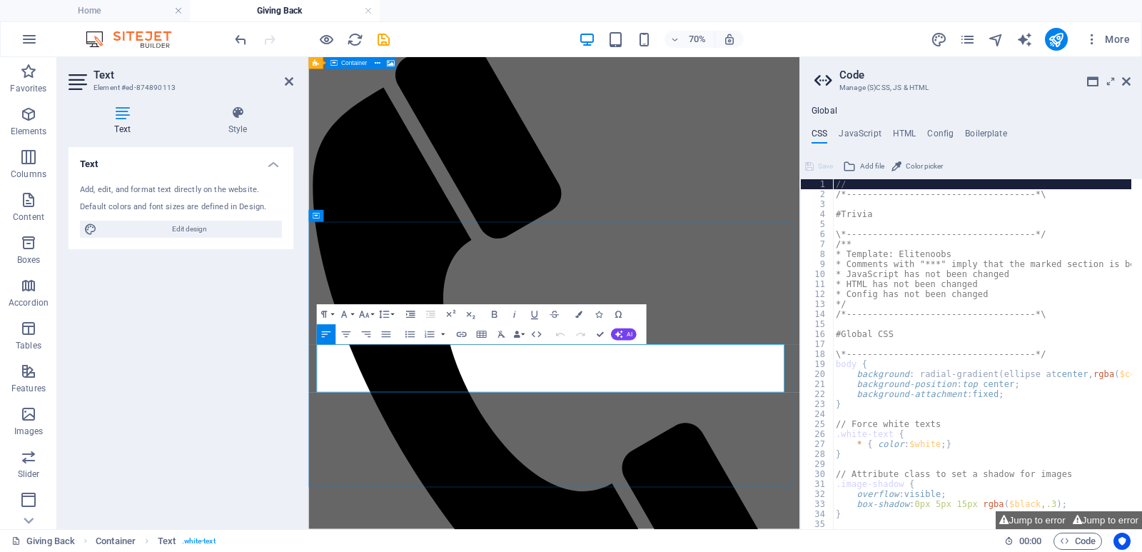
drag, startPoint x: 568, startPoint y: 524, endPoint x: 649, endPoint y: 531, distance: 81.6
click at [514, 317] on icon "button" at bounding box center [514, 314] width 2 height 7
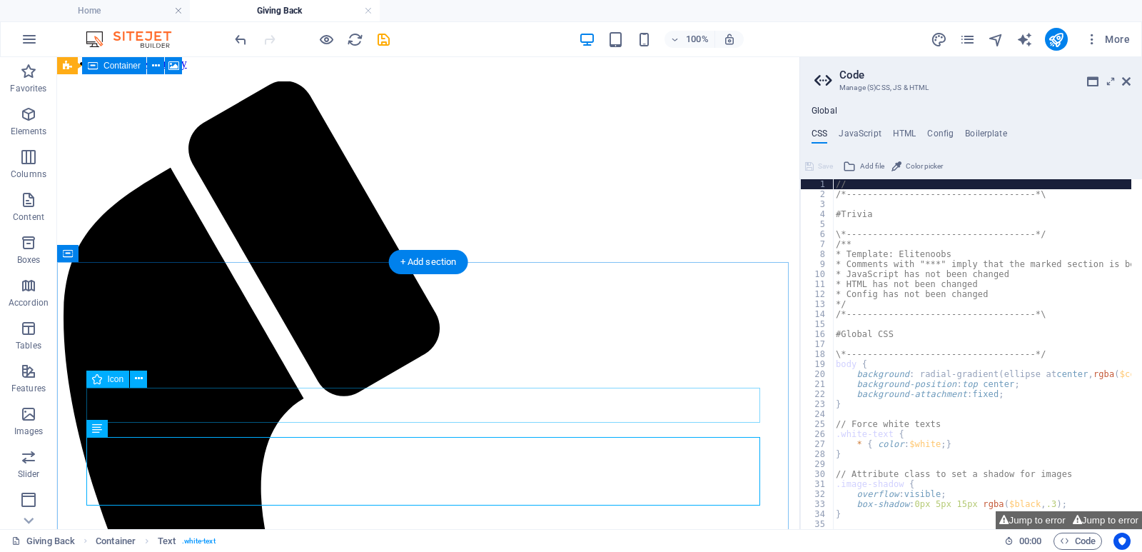
scroll to position [190, 0]
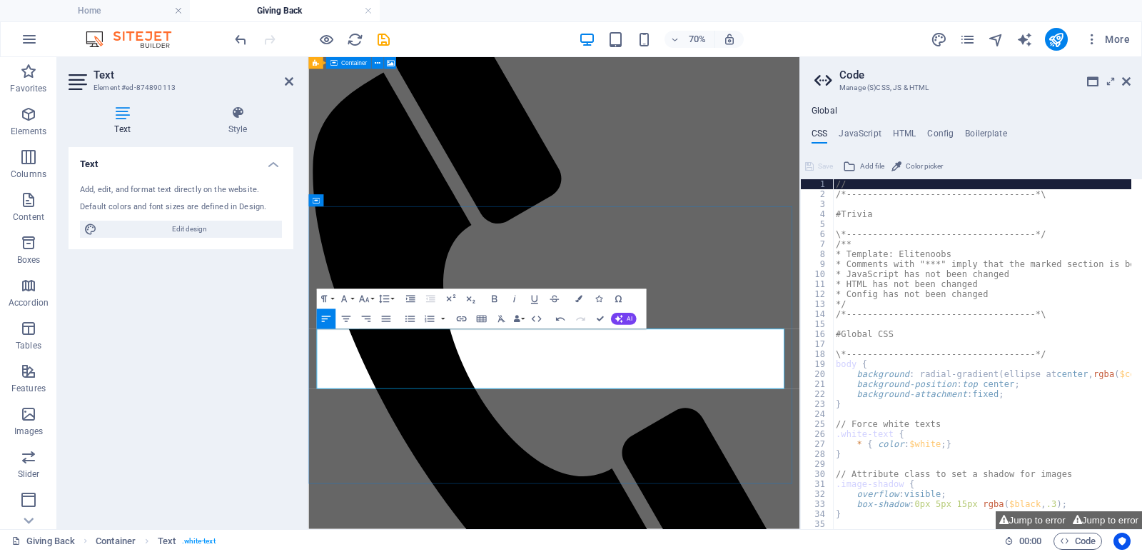
scroll to position [167, 0]
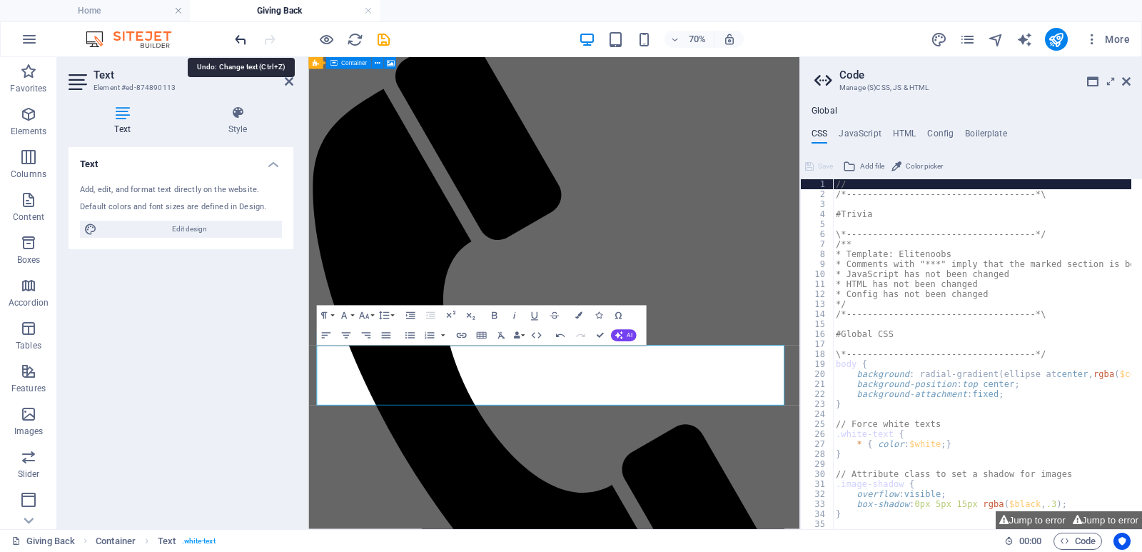
click at [243, 43] on icon "undo" at bounding box center [241, 39] width 16 height 16
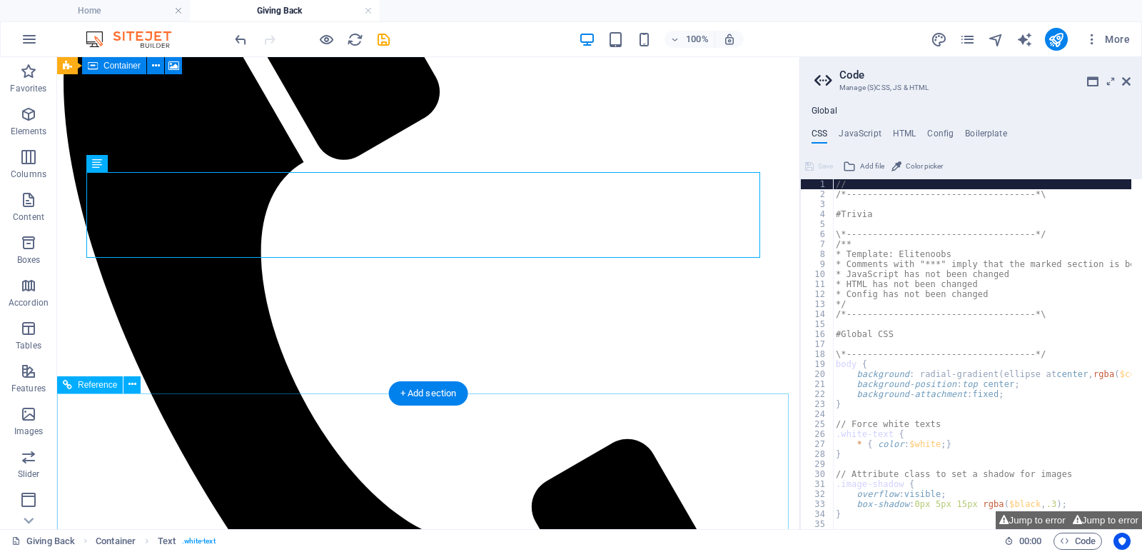
scroll to position [385, 0]
